Goal: Task Accomplishment & Management: Manage account settings

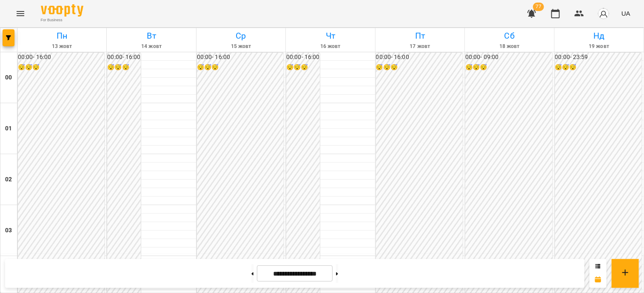
scroll to position [851, 0]
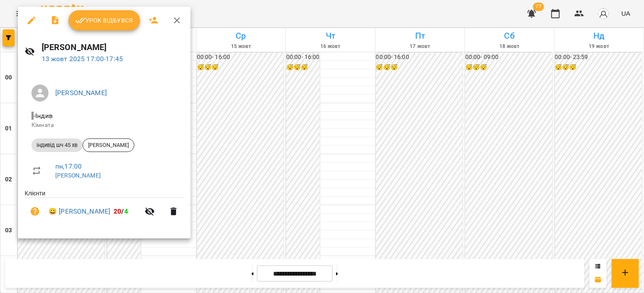
click at [124, 28] on button "Урок відбувся" at bounding box center [103, 20] width 71 height 20
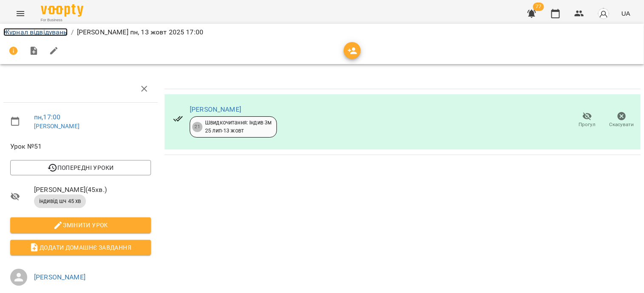
click at [54, 35] on link "Журнал відвідувань" at bounding box center [35, 32] width 64 height 8
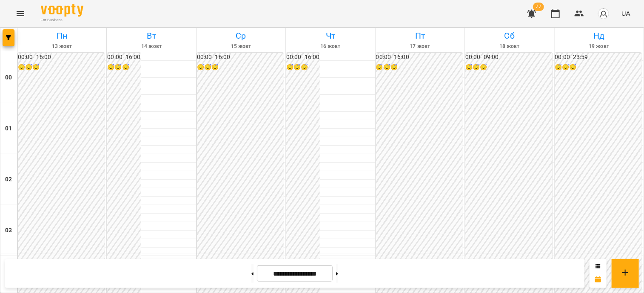
scroll to position [893, 0]
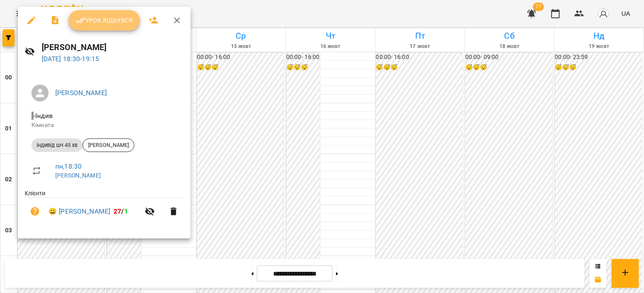
click at [104, 29] on button "Урок відбувся" at bounding box center [103, 20] width 71 height 20
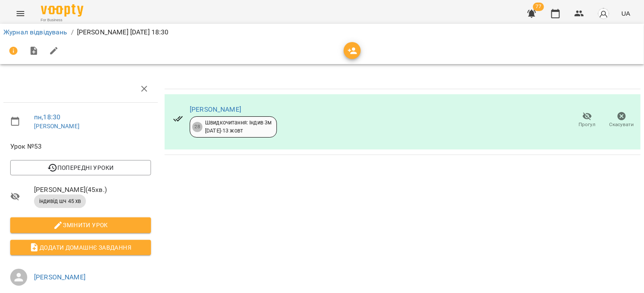
click at [579, 124] on span "Прогул" at bounding box center [587, 124] width 17 height 7
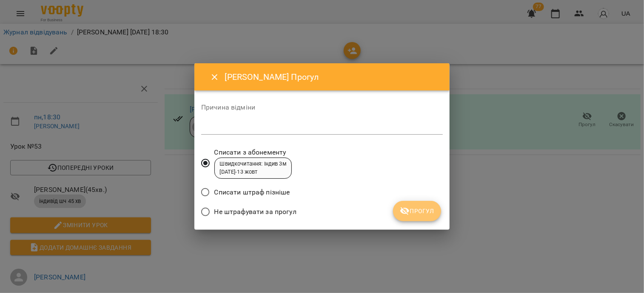
click at [411, 212] on span "Прогул" at bounding box center [417, 211] width 34 height 10
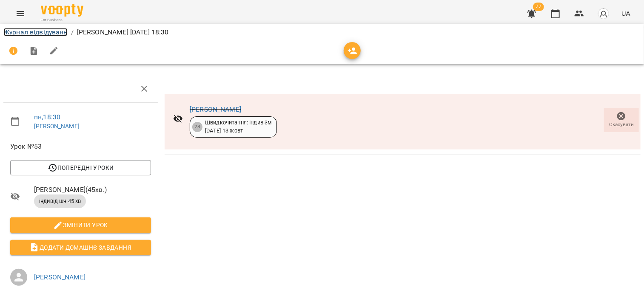
click at [39, 31] on link "Журнал відвідувань" at bounding box center [35, 32] width 64 height 8
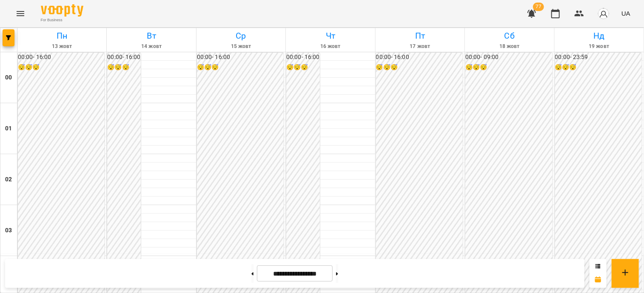
scroll to position [978, 0]
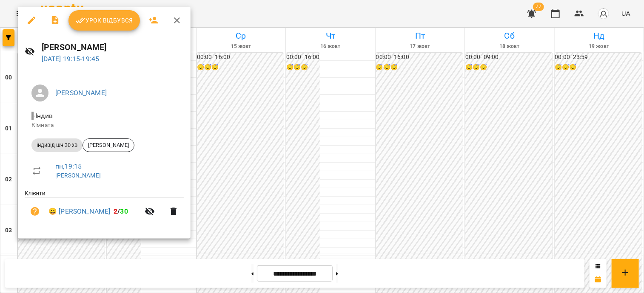
click at [100, 22] on span "Урок відбувся" at bounding box center [104, 20] width 58 height 10
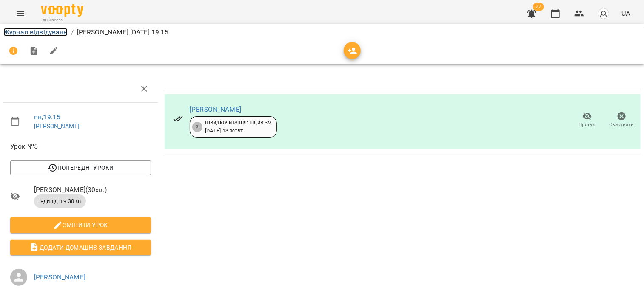
click at [29, 31] on link "Журнал відвідувань" at bounding box center [35, 32] width 64 height 8
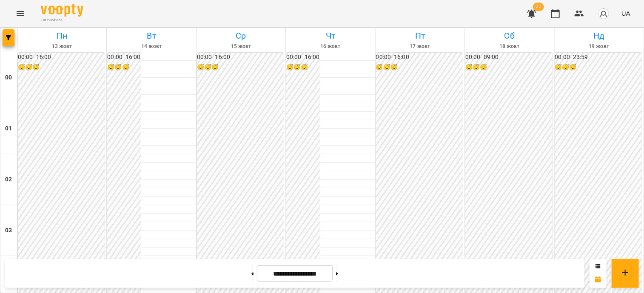
scroll to position [978, 0]
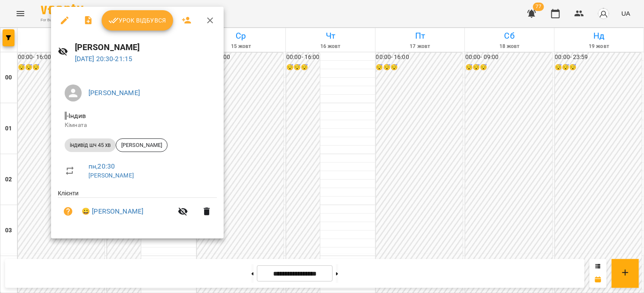
click at [137, 21] on span "Урок відбувся" at bounding box center [137, 20] width 58 height 10
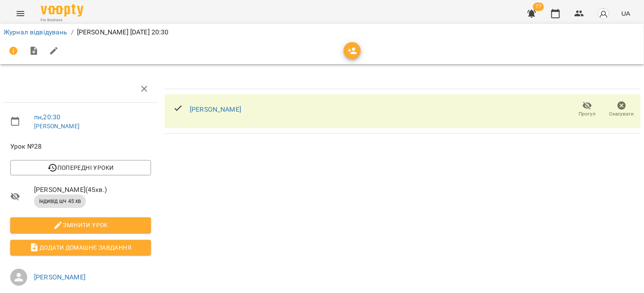
click at [618, 106] on icon "button" at bounding box center [622, 106] width 9 height 9
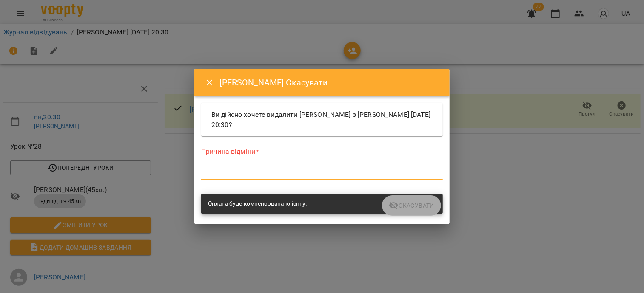
click at [251, 171] on textarea at bounding box center [322, 173] width 242 height 8
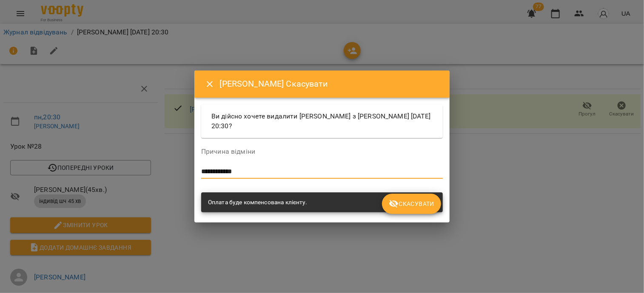
type textarea "**********"
click at [429, 211] on button "Скасувати" at bounding box center [411, 204] width 59 height 20
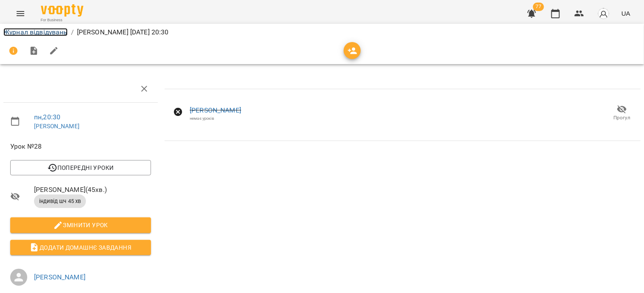
click at [46, 32] on link "Журнал відвідувань" at bounding box center [35, 32] width 64 height 8
